Goal: Check status: Check status

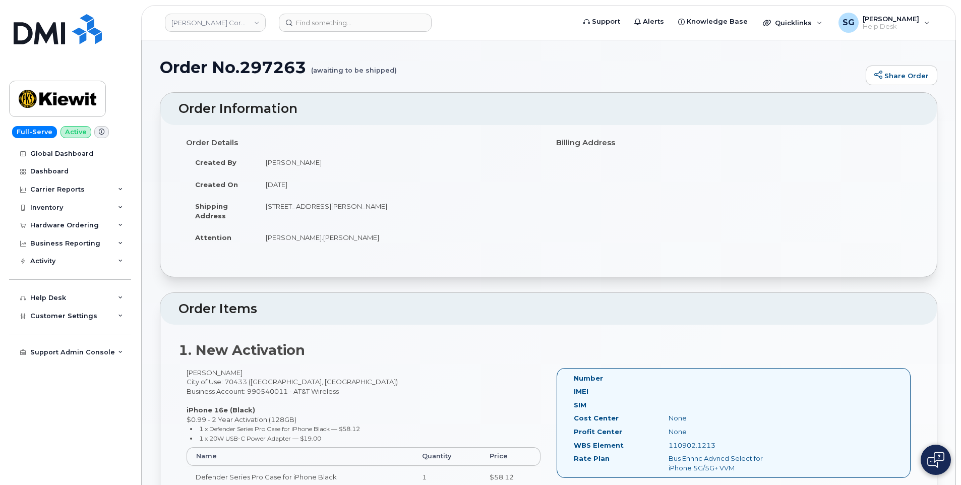
scroll to position [151, 0]
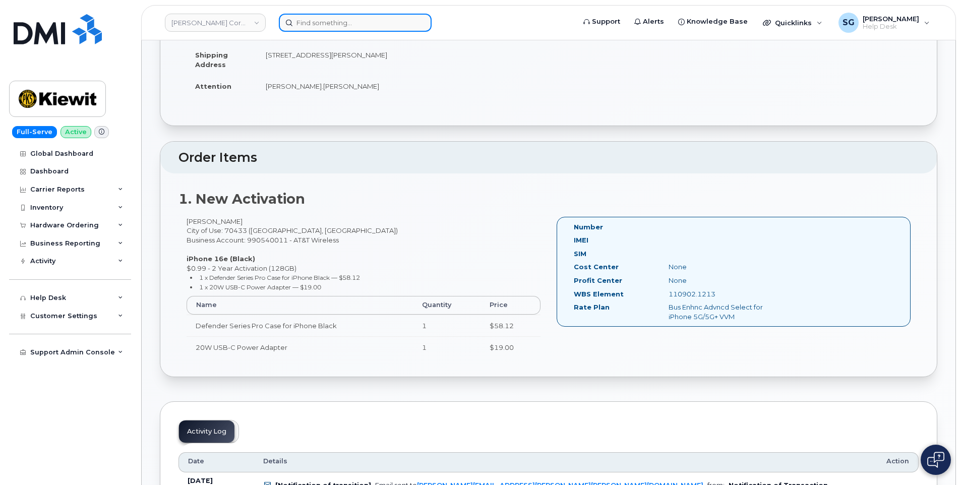
click at [385, 23] on input at bounding box center [355, 23] width 153 height 18
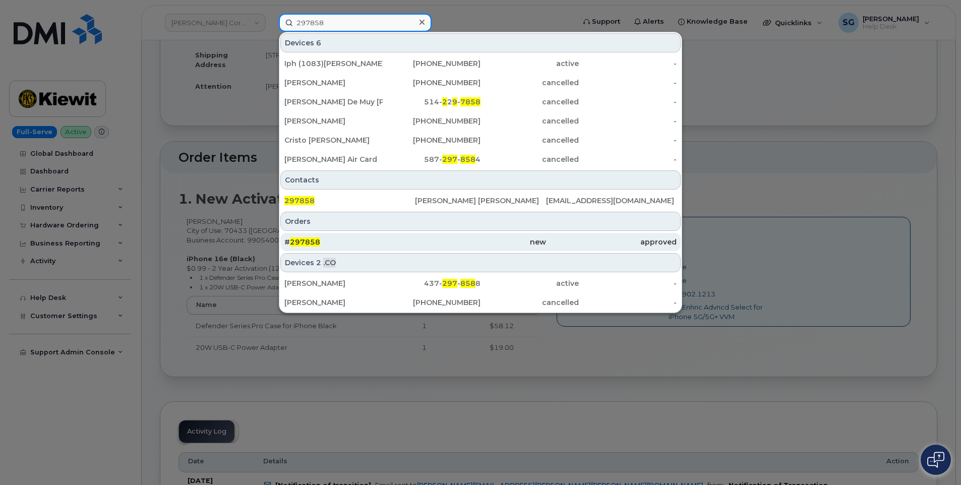
type input "297858"
click at [385, 245] on div "# 297858" at bounding box center [349, 242] width 131 height 10
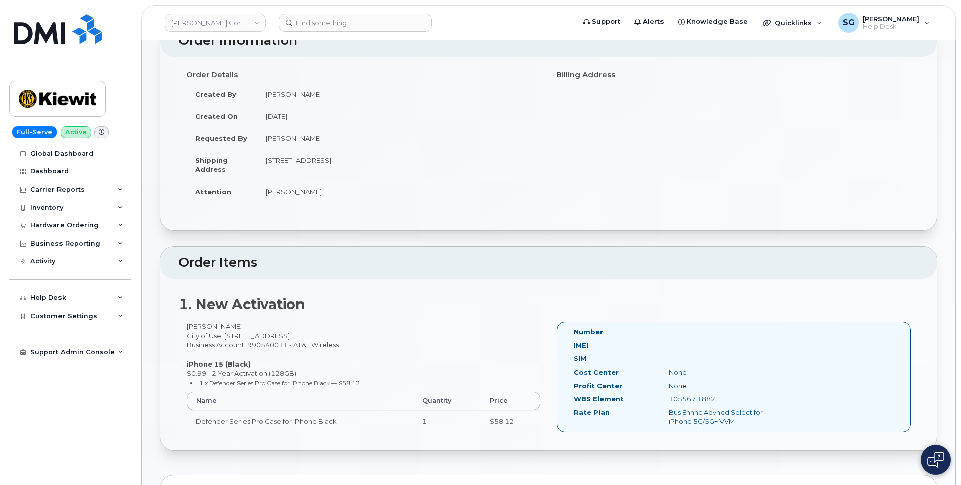
scroll to position [50, 0]
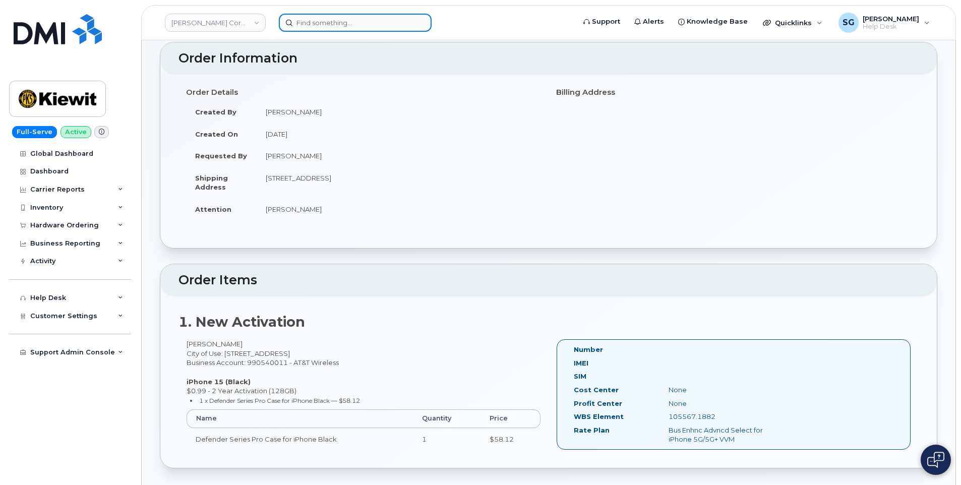
click at [351, 21] on input at bounding box center [355, 23] width 153 height 18
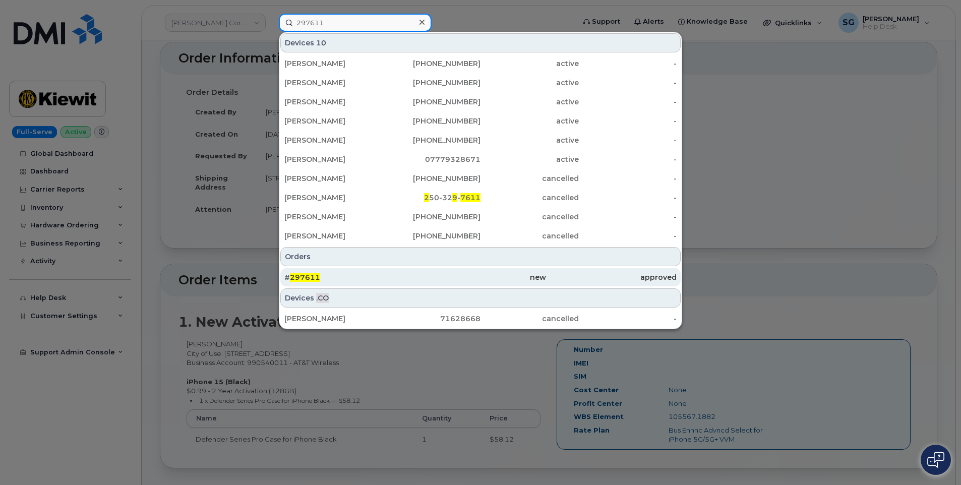
type input "297611"
drag, startPoint x: 502, startPoint y: 273, endPoint x: 486, endPoint y: 280, distance: 17.6
click at [502, 273] on div "new" at bounding box center [480, 277] width 131 height 10
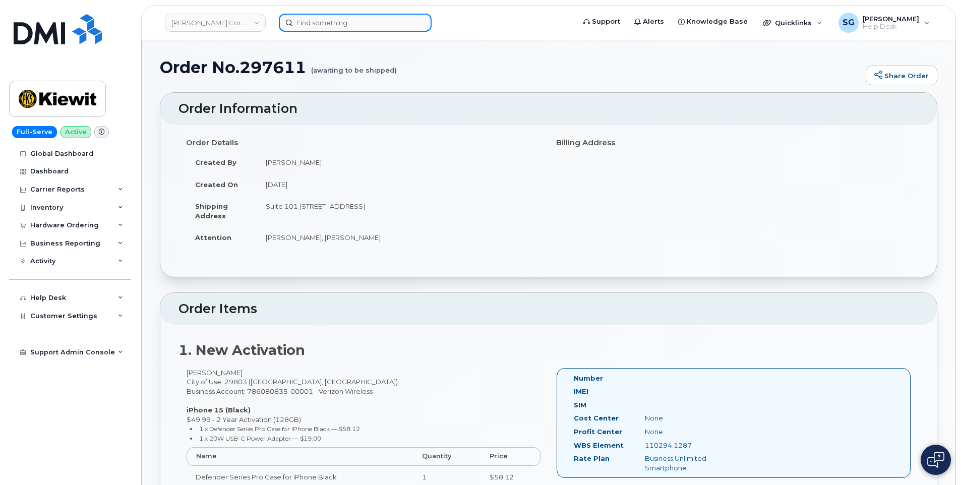
click at [400, 20] on input at bounding box center [355, 23] width 153 height 18
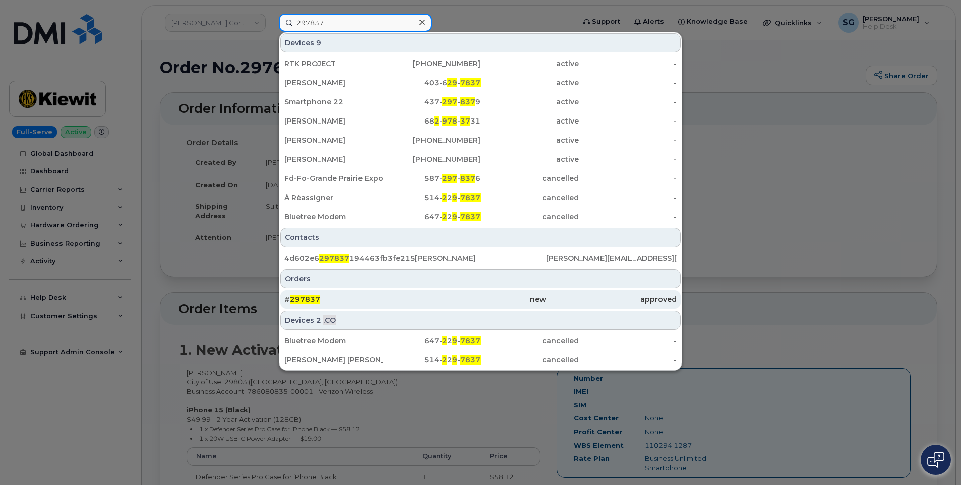
type input "297837"
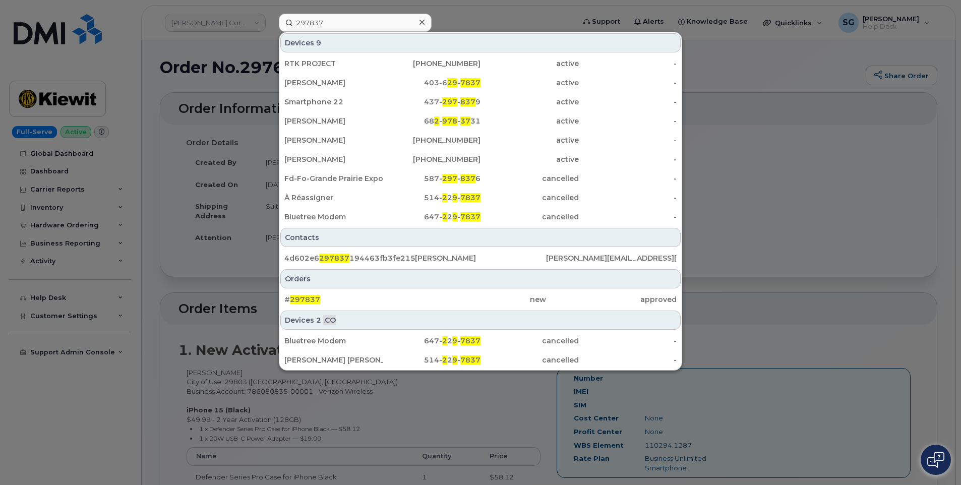
drag, startPoint x: 386, startPoint y: 297, endPoint x: 557, endPoint y: 323, distance: 173.4
click at [386, 297] on div "# 297837" at bounding box center [349, 299] width 131 height 10
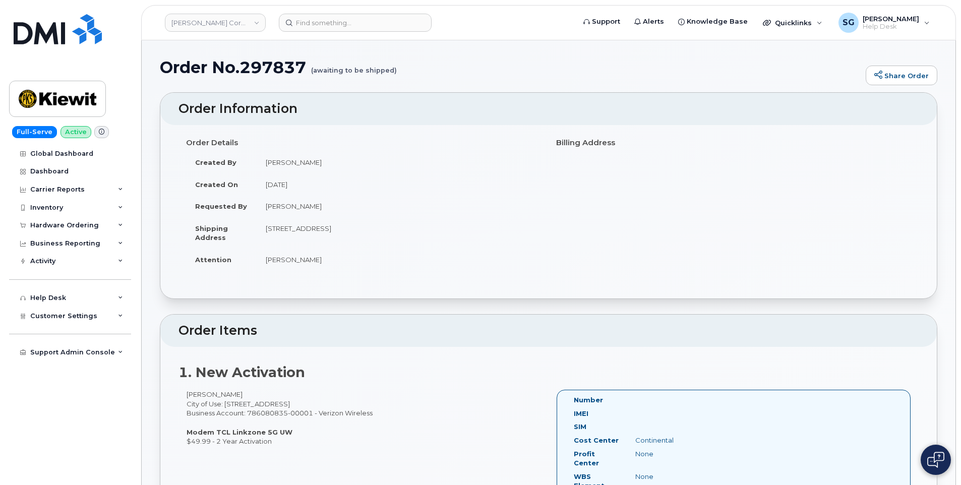
scroll to position [151, 0]
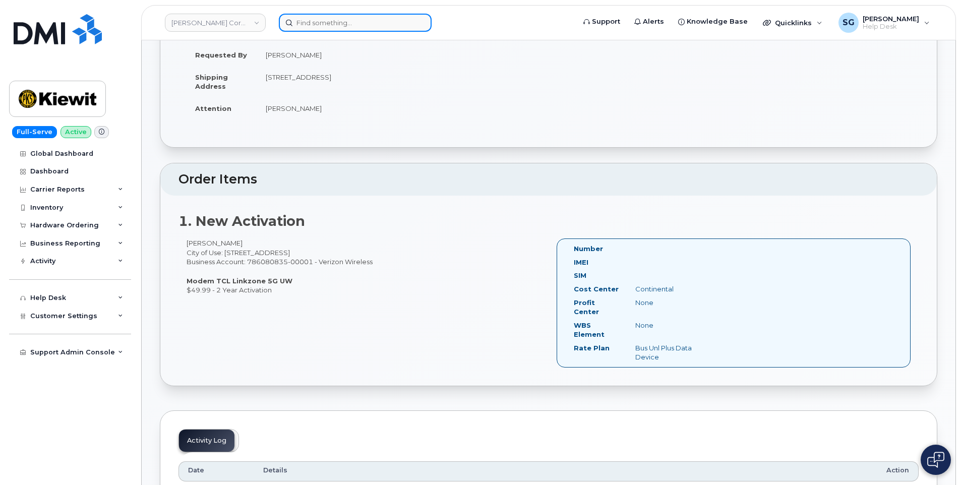
click at [336, 24] on input at bounding box center [355, 23] width 153 height 18
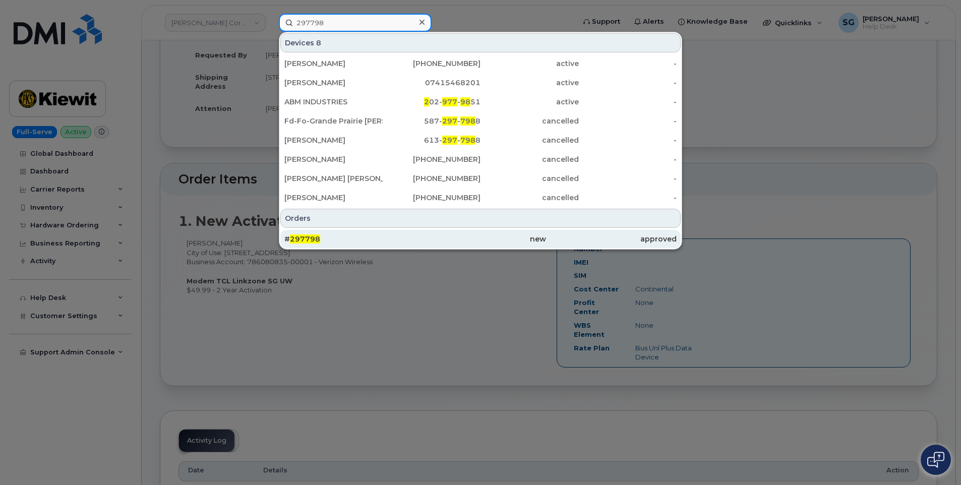
type input "297798"
click at [393, 235] on div "# 297798" at bounding box center [349, 239] width 131 height 10
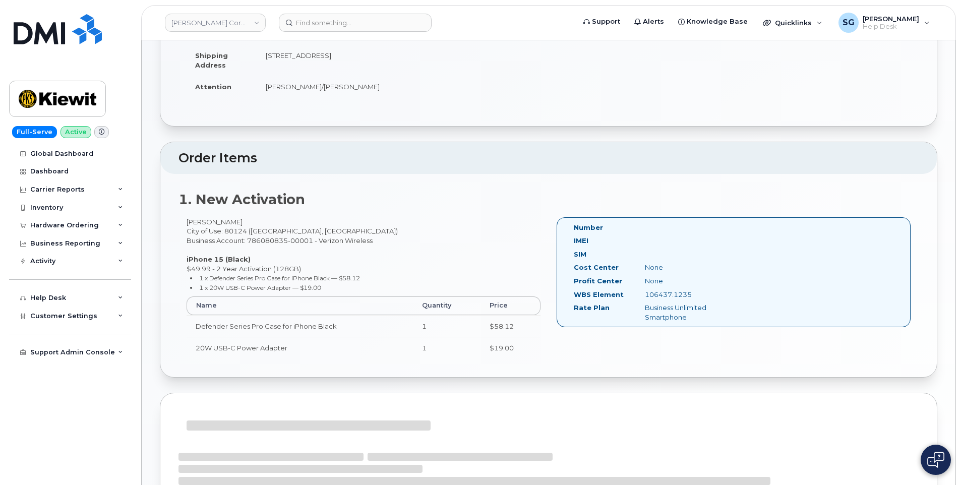
scroll to position [151, 0]
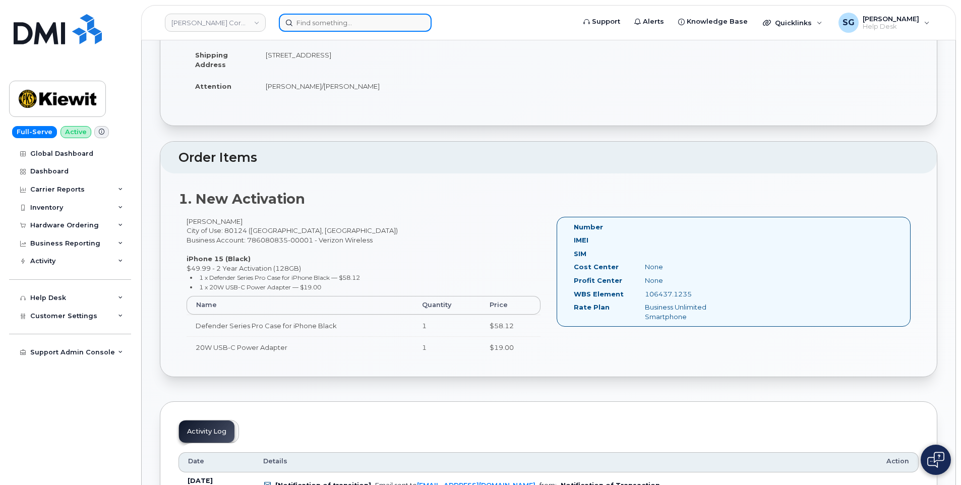
click at [322, 26] on input at bounding box center [355, 23] width 153 height 18
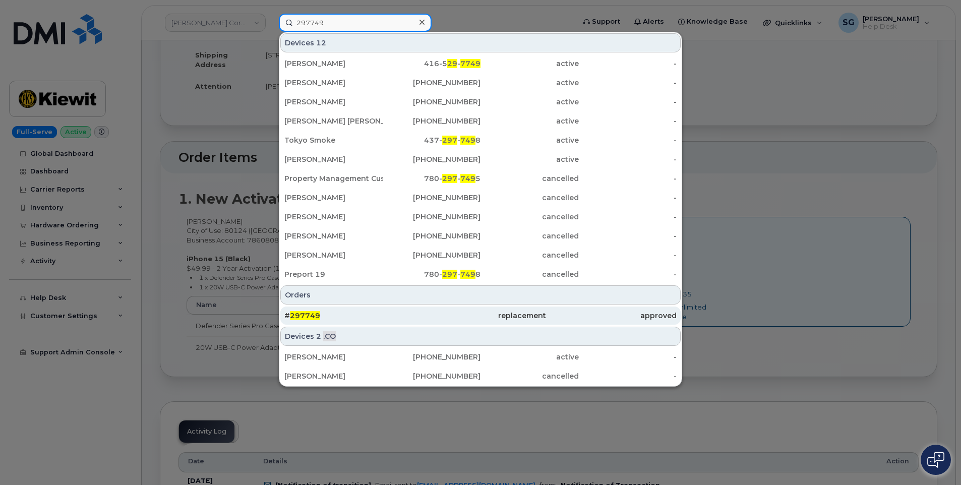
type input "297749"
click at [438, 315] on div "replacement" at bounding box center [480, 316] width 131 height 10
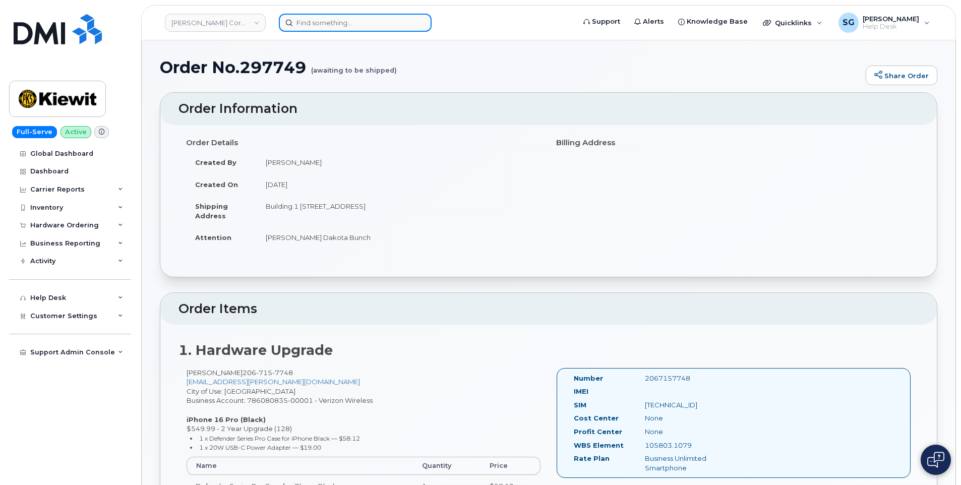
click at [318, 19] on input at bounding box center [355, 23] width 153 height 18
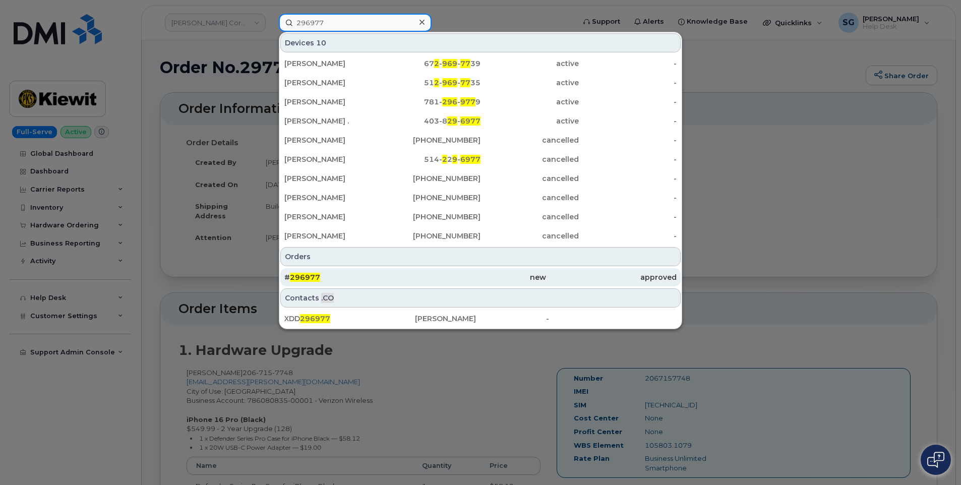
type input "296977"
click at [441, 281] on div "new" at bounding box center [480, 277] width 131 height 10
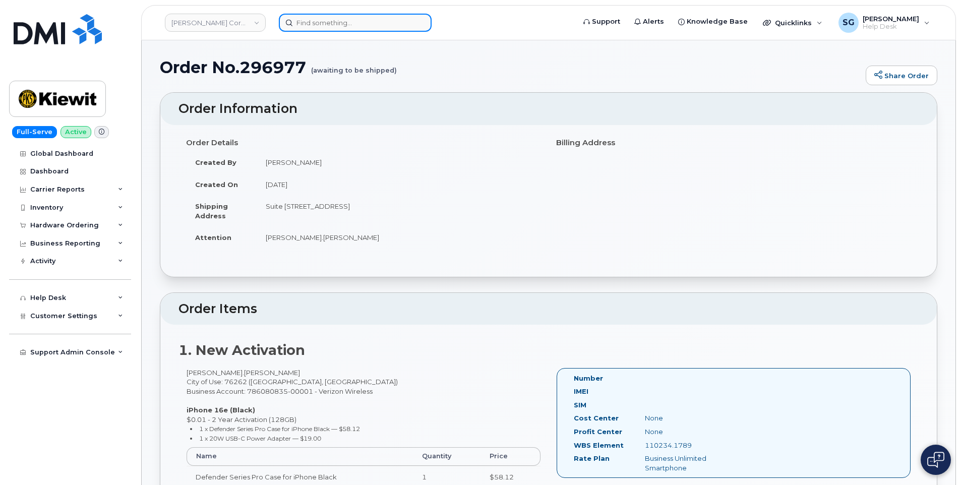
click at [358, 28] on input at bounding box center [355, 23] width 153 height 18
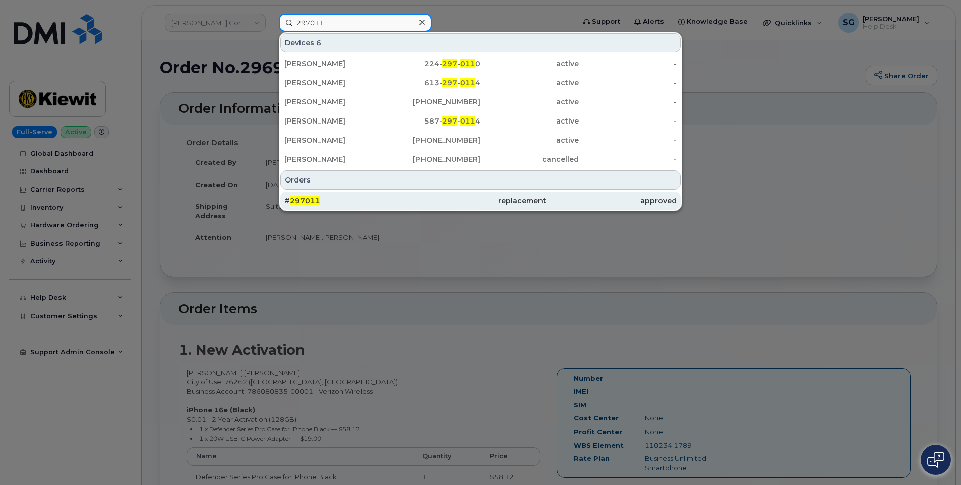
type input "297011"
click at [361, 198] on div "# 297011" at bounding box center [349, 201] width 131 height 10
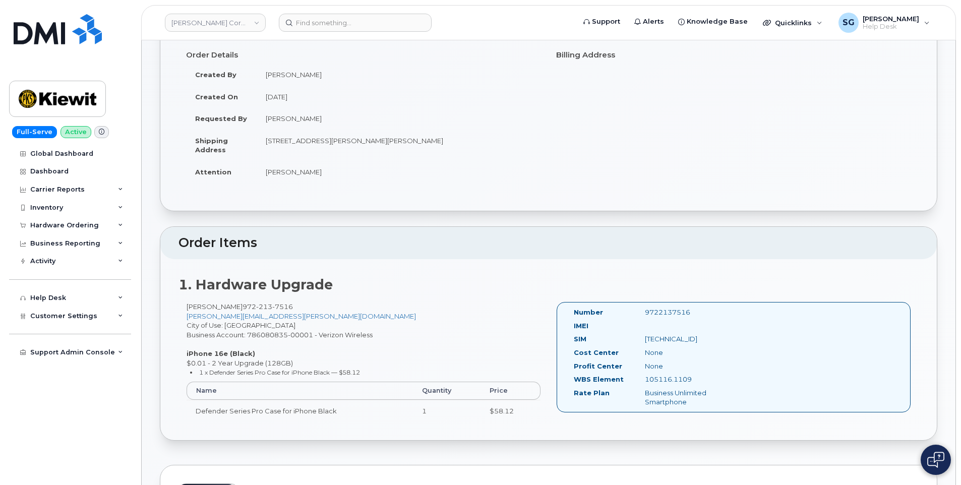
scroll to position [101, 0]
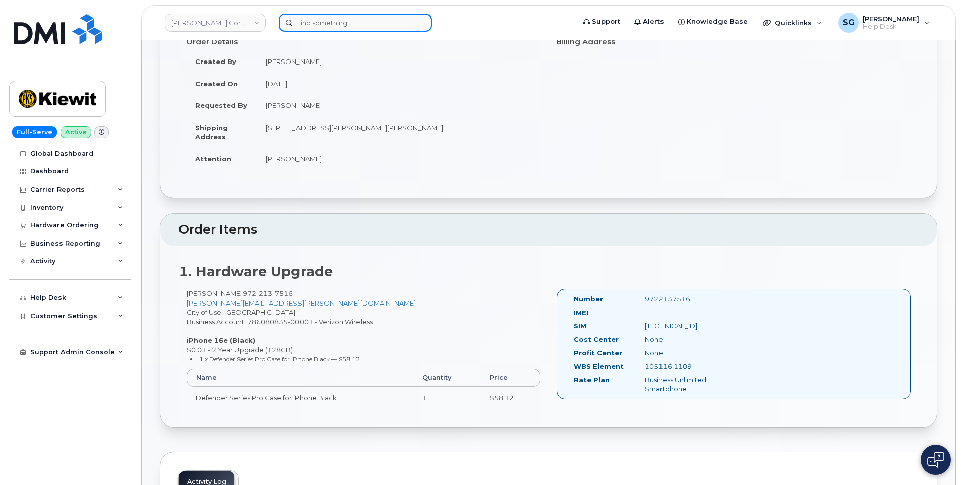
click at [313, 20] on input at bounding box center [355, 23] width 153 height 18
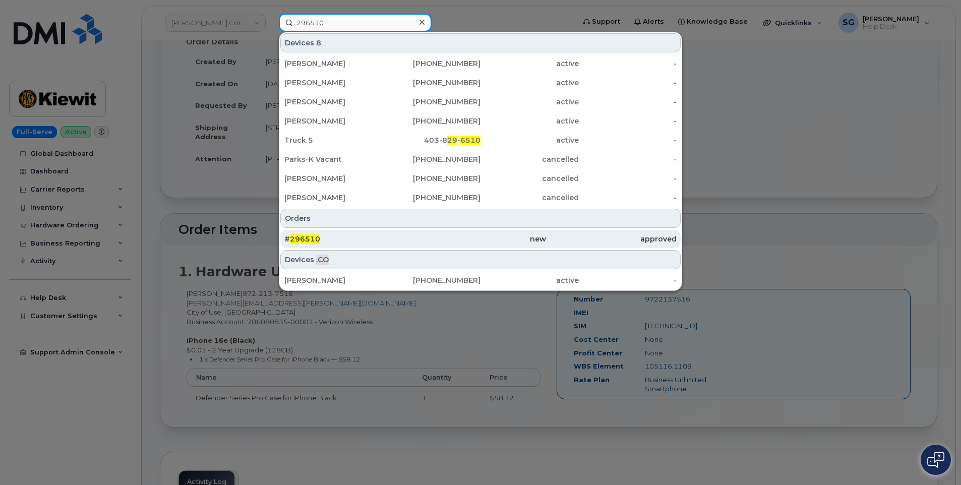
type input "296510"
click at [545, 230] on link "# 296510 new approved" at bounding box center [480, 239] width 400 height 18
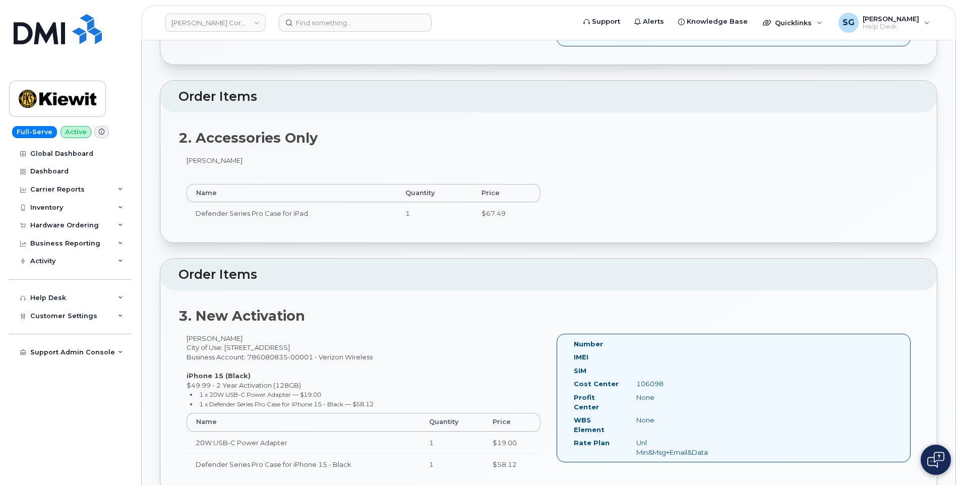
scroll to position [555, 0]
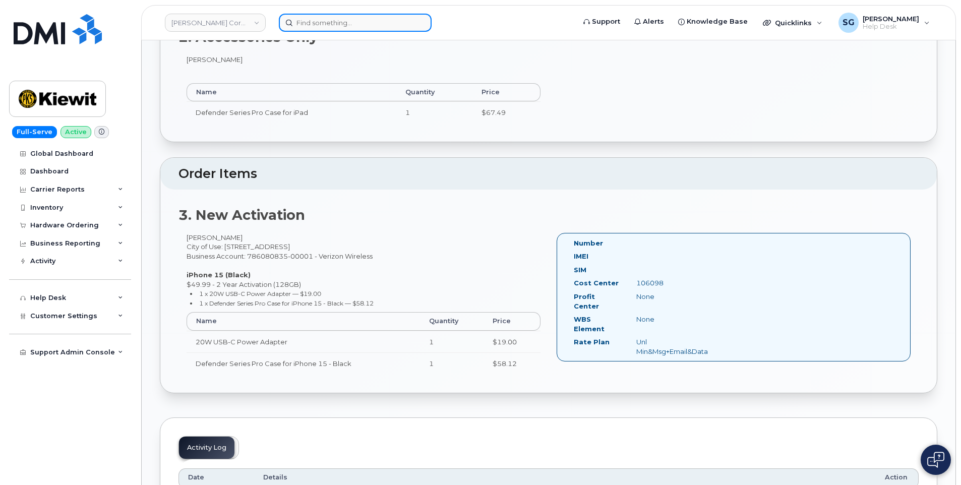
click at [337, 21] on input at bounding box center [355, 23] width 153 height 18
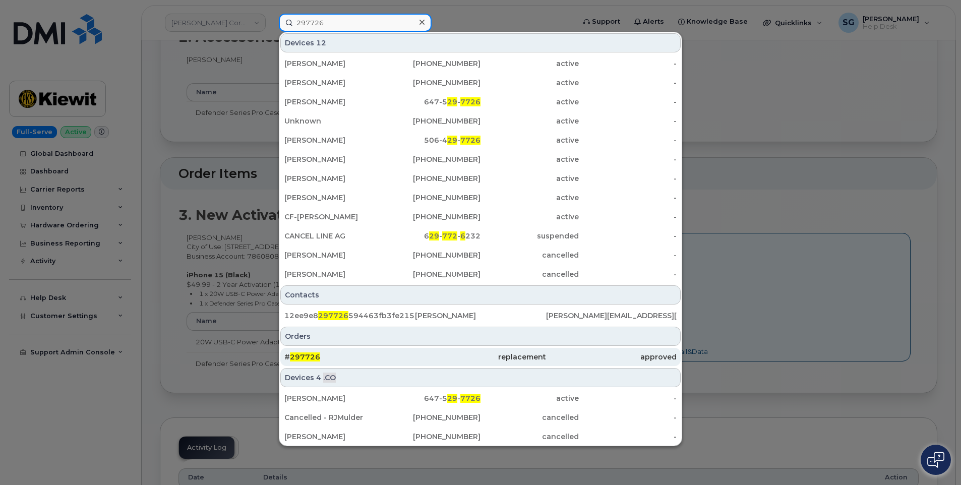
type input "297726"
click at [415, 351] on div "# 297726" at bounding box center [480, 357] width 131 height 18
click at [562, 358] on div "approved" at bounding box center [611, 357] width 131 height 10
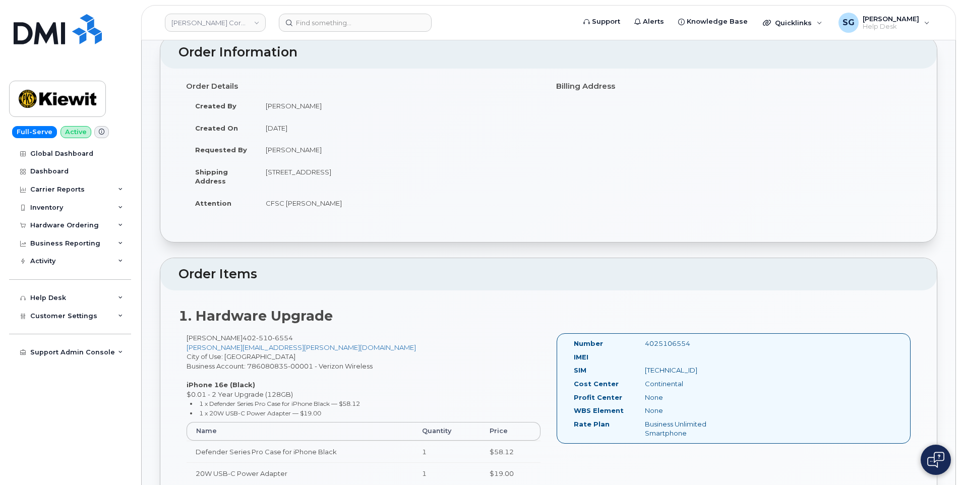
scroll to position [151, 0]
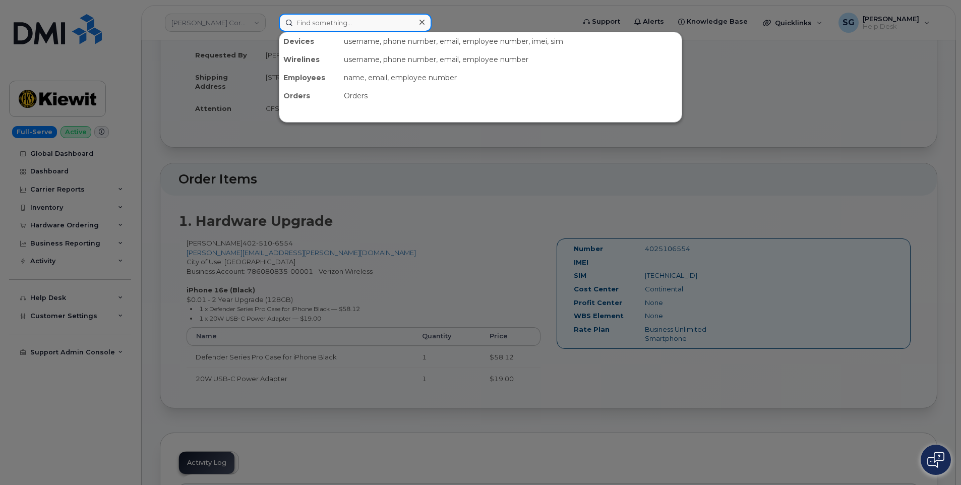
click at [345, 24] on input at bounding box center [355, 23] width 153 height 18
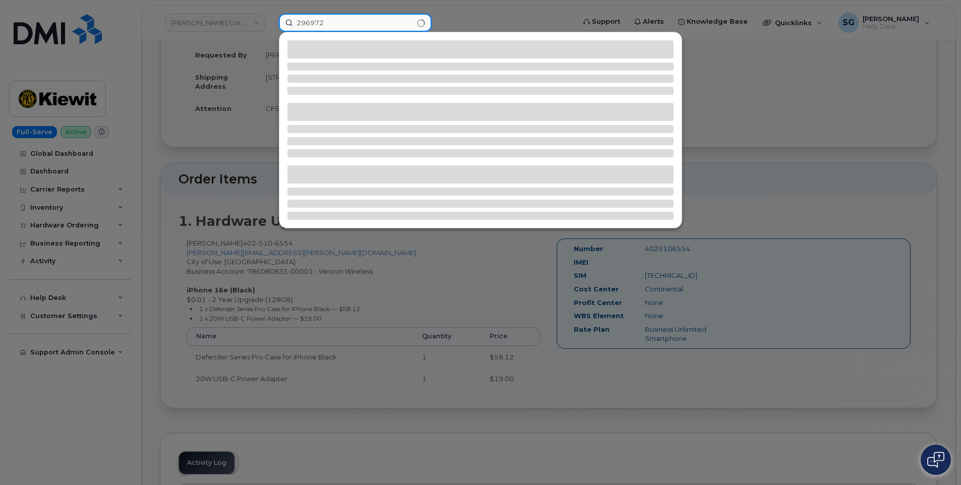
type input "296972"
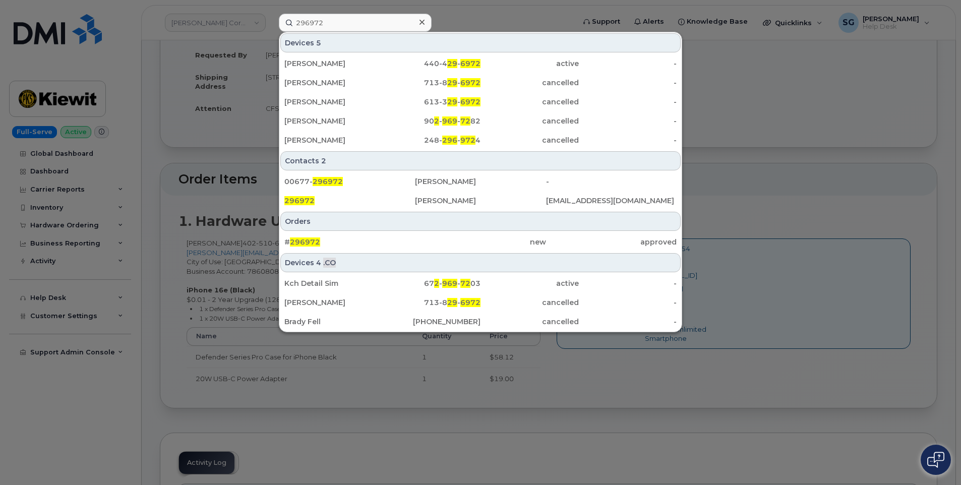
drag, startPoint x: 385, startPoint y: 240, endPoint x: 688, endPoint y: 249, distance: 303.6
click at [385, 240] on div "# 296972" at bounding box center [349, 242] width 131 height 10
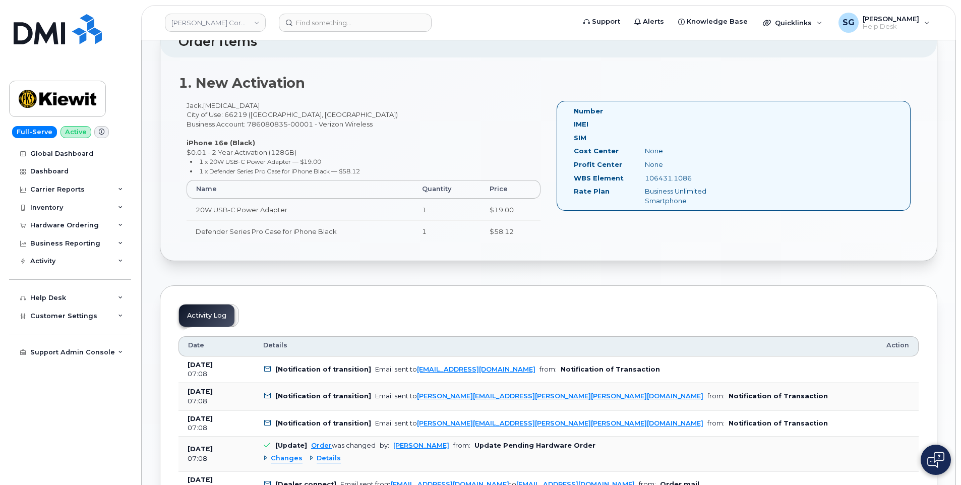
scroll to position [353, 0]
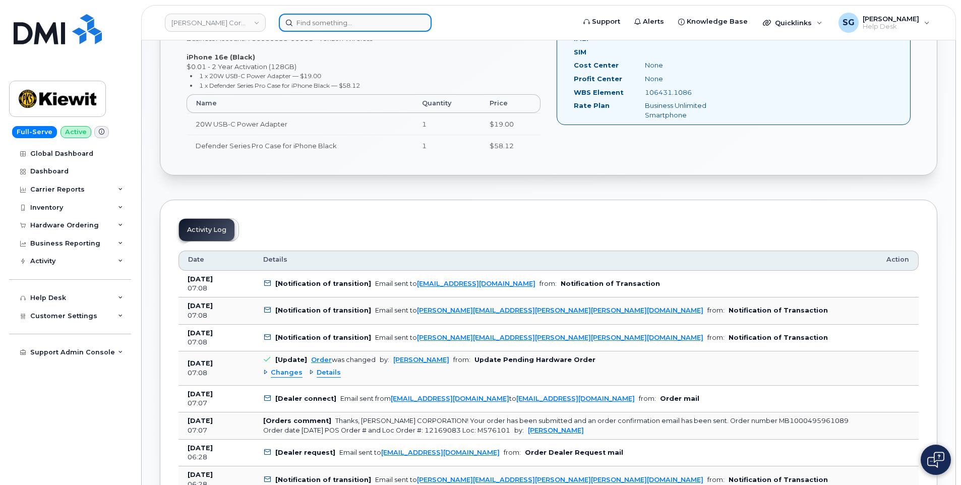
click at [332, 23] on input at bounding box center [355, 23] width 153 height 18
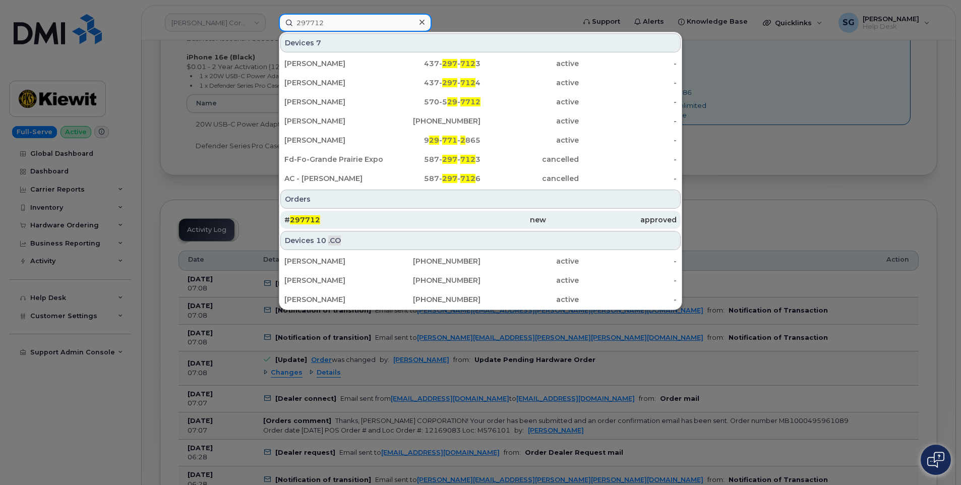
type input "297712"
click at [417, 220] on div "new" at bounding box center [480, 220] width 131 height 10
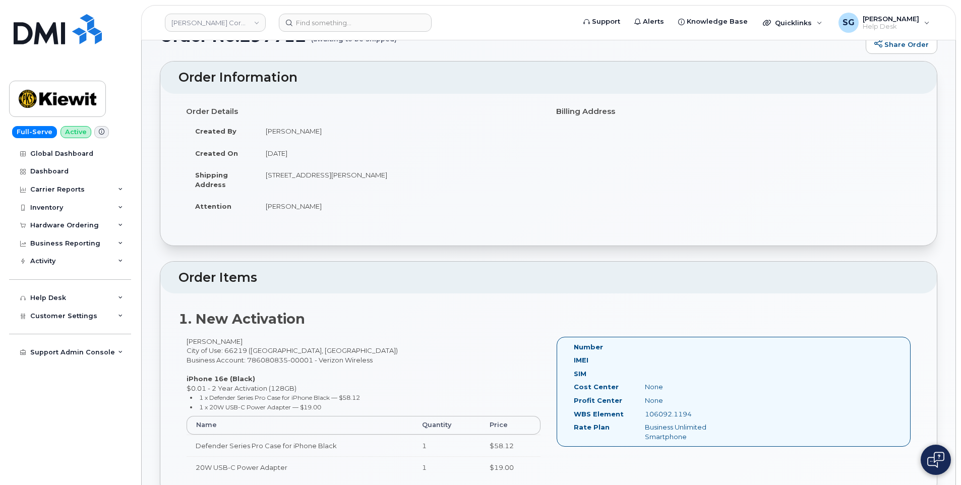
scroll to position [101, 0]
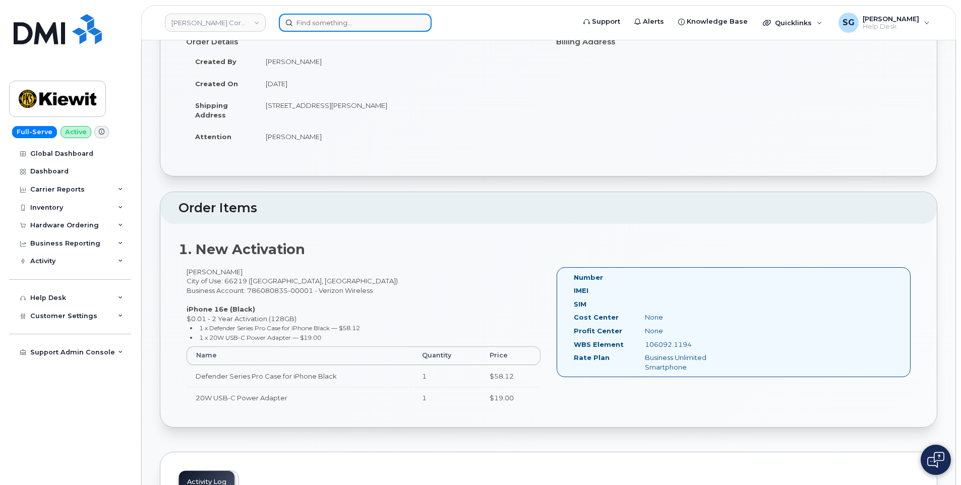
click at [416, 18] on div at bounding box center [355, 23] width 153 height 18
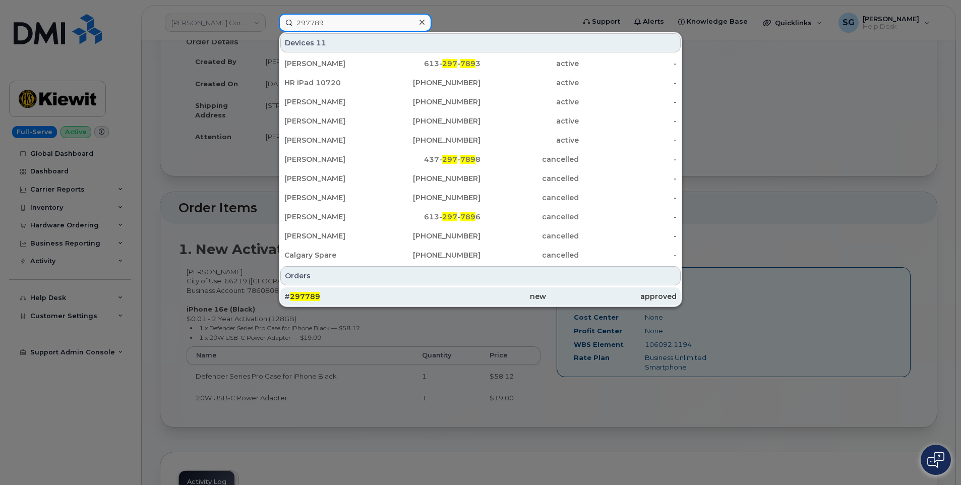
type input "297789"
click at [415, 304] on div "# 297789" at bounding box center [480, 296] width 131 height 18
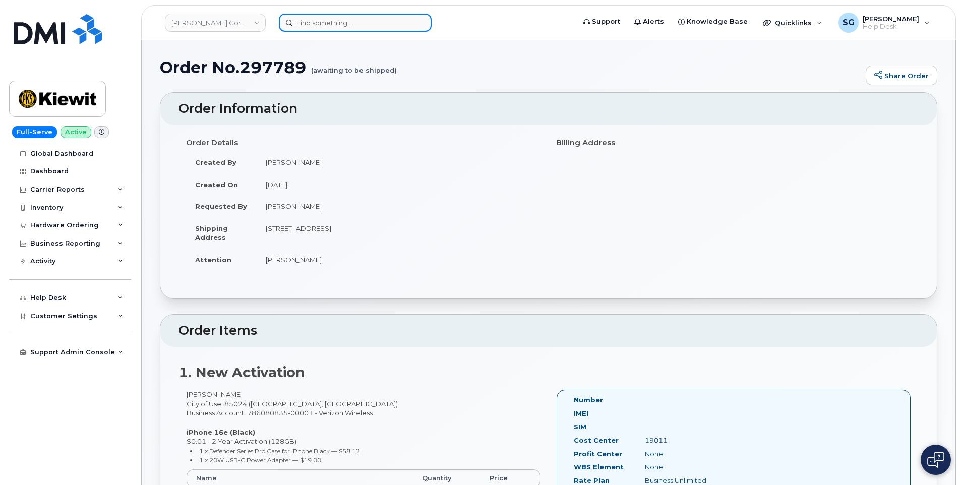
click at [395, 19] on input at bounding box center [355, 23] width 153 height 18
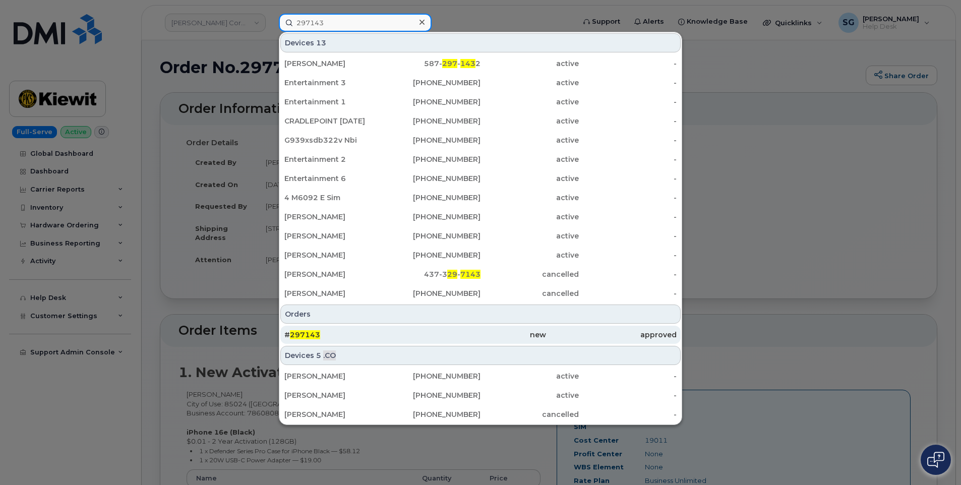
type input "297143"
drag, startPoint x: 373, startPoint y: 339, endPoint x: 577, endPoint y: 332, distance: 203.8
click at [373, 339] on div "# 297143" at bounding box center [349, 335] width 131 height 10
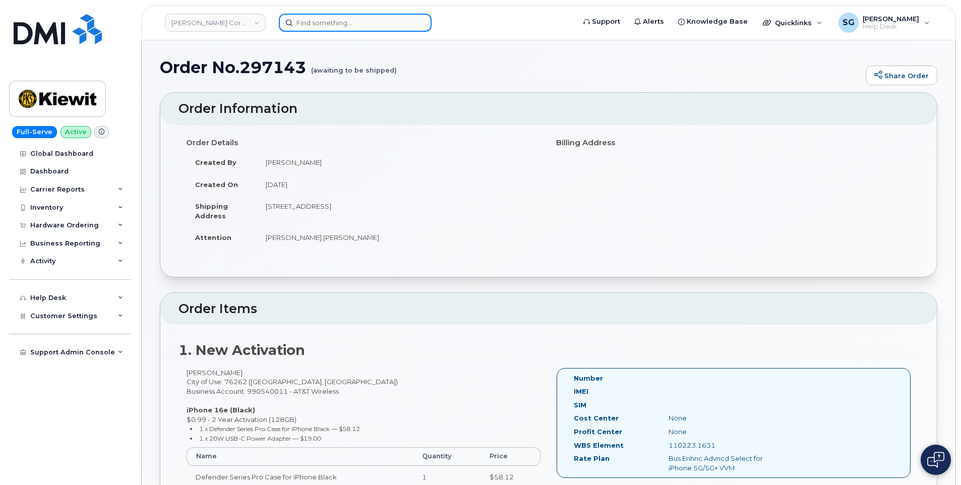
click at [371, 25] on input at bounding box center [355, 23] width 153 height 18
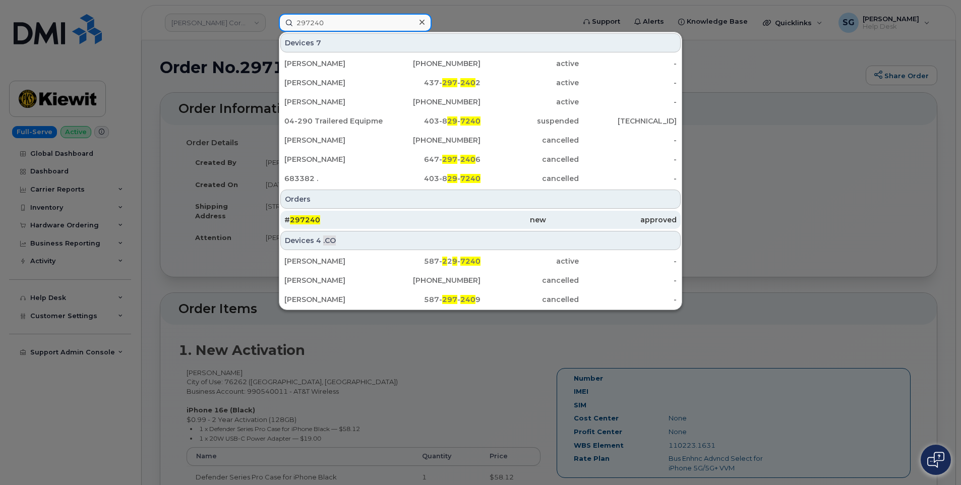
type input "297240"
click at [419, 216] on div "new" at bounding box center [480, 220] width 131 height 10
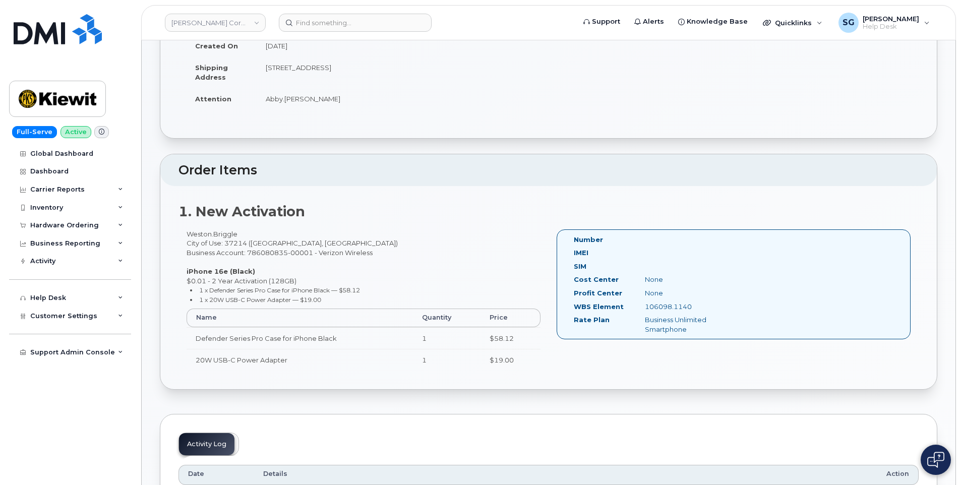
scroll to position [151, 0]
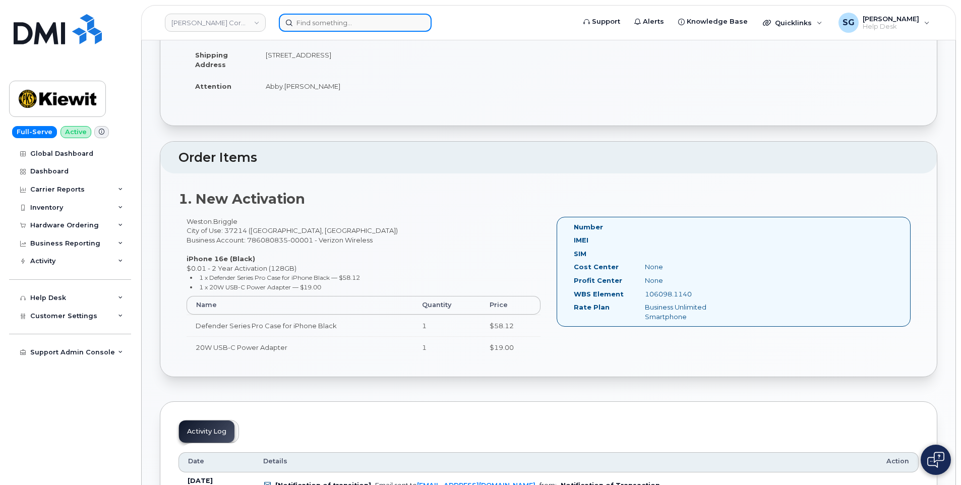
click at [395, 25] on input at bounding box center [355, 23] width 153 height 18
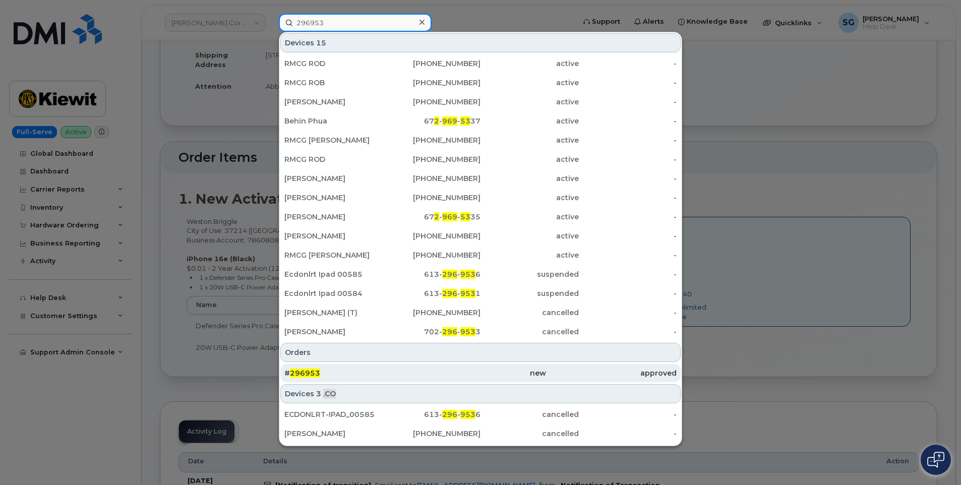
type input "296953"
click at [378, 374] on div "# 296953" at bounding box center [349, 373] width 131 height 10
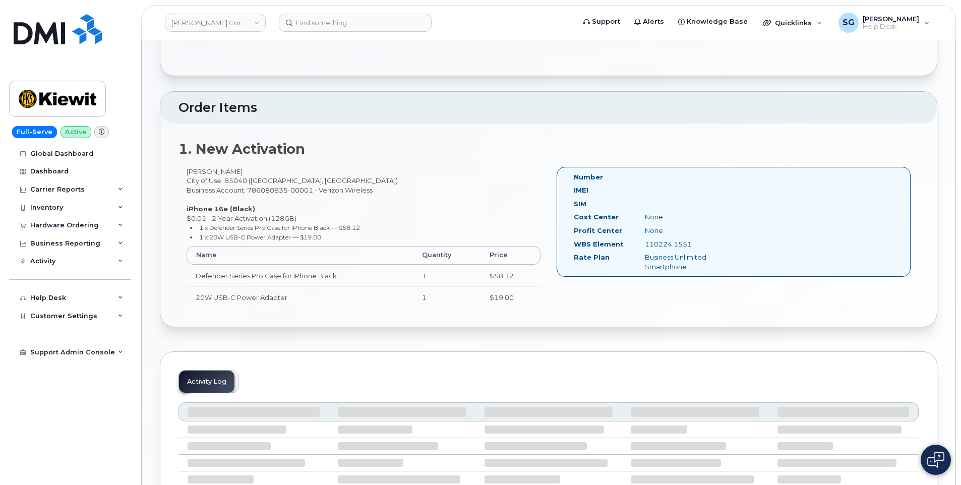
scroll to position [202, 0]
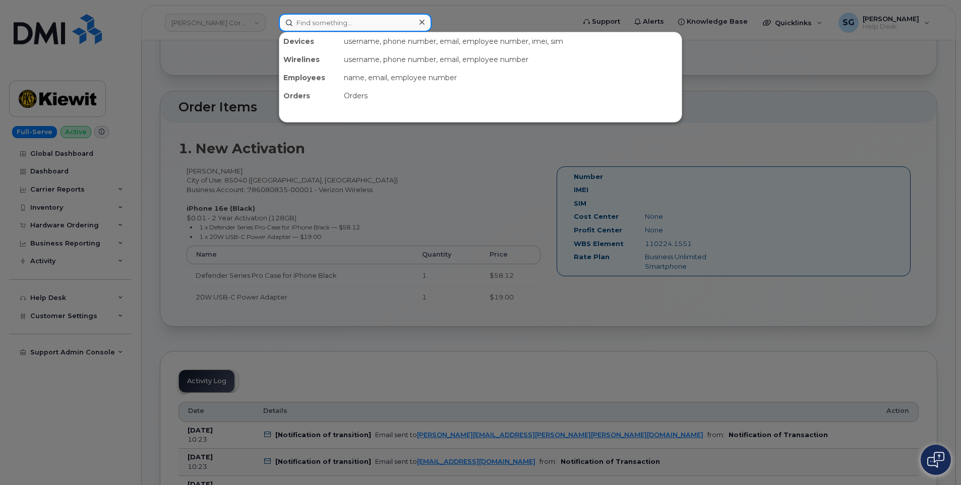
click at [322, 24] on input at bounding box center [355, 23] width 153 height 18
click at [352, 23] on input at bounding box center [355, 23] width 153 height 18
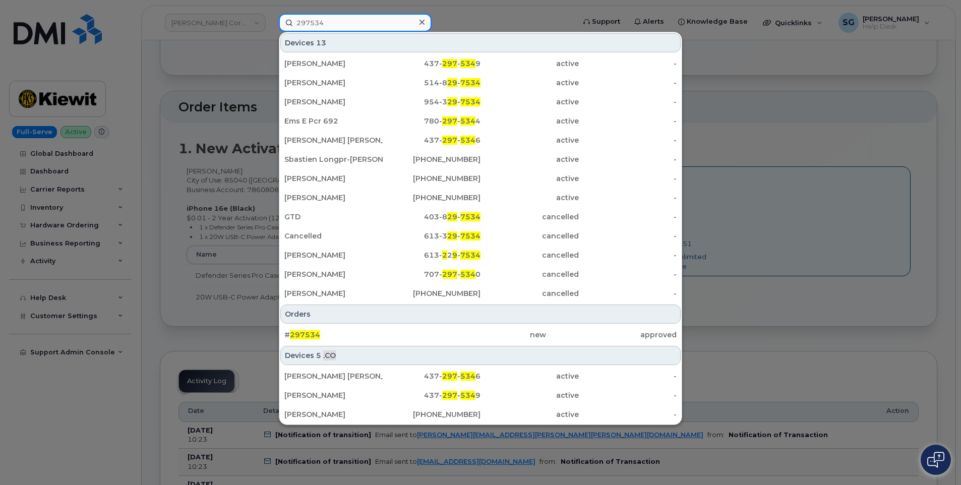
type input "297534"
click at [412, 325] on div "# 297534 new approved" at bounding box center [480, 335] width 402 height 20
drag, startPoint x: 414, startPoint y: 334, endPoint x: 386, endPoint y: 322, distance: 30.5
click at [415, 335] on link "# 297534 new approved" at bounding box center [480, 335] width 400 height 18
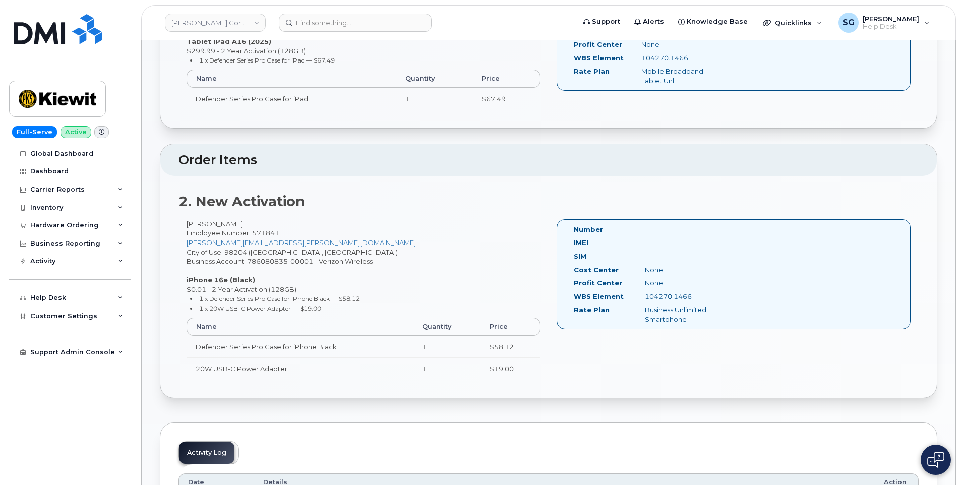
scroll to position [403, 0]
